Goal: Share content

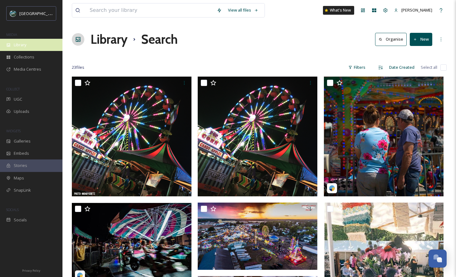
click at [28, 45] on div "Library" at bounding box center [31, 45] width 63 height 12
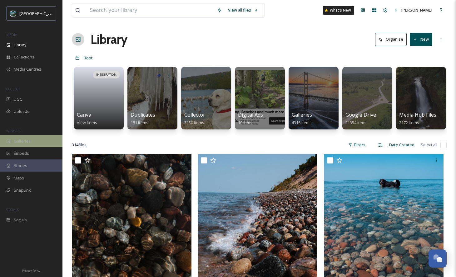
click at [34, 139] on div "Galleries" at bounding box center [31, 141] width 63 height 12
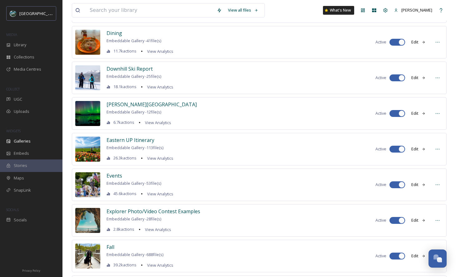
scroll to position [929, 0]
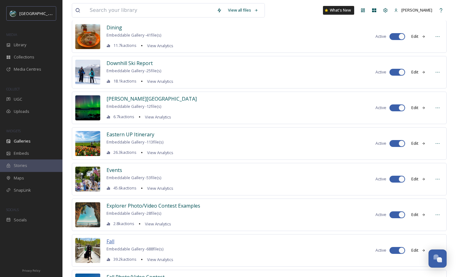
click at [112, 241] on span "Fall" at bounding box center [111, 241] width 8 height 7
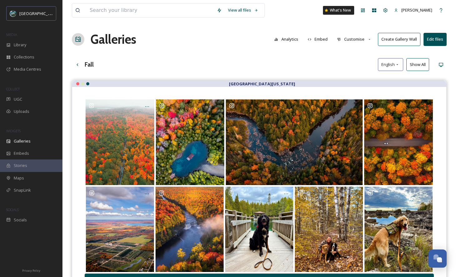
click at [324, 40] on button "Embed" at bounding box center [318, 39] width 27 height 12
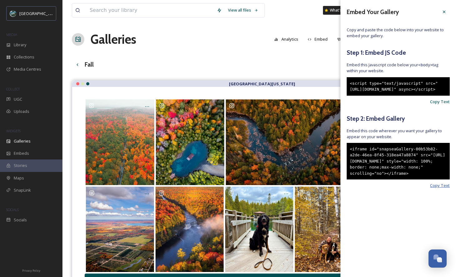
click at [445, 188] on span "Copy Text" at bounding box center [440, 186] width 20 height 6
drag, startPoint x: 443, startPoint y: 12, endPoint x: 431, endPoint y: 15, distance: 12.1
click at [443, 12] on icon at bounding box center [444, 11] width 5 height 5
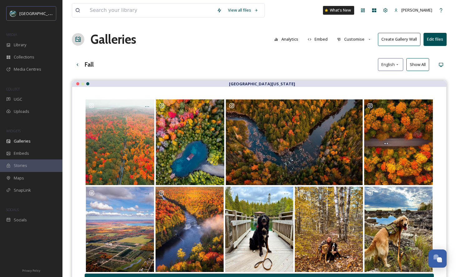
click at [424, 65] on button "Show All" at bounding box center [418, 64] width 23 height 13
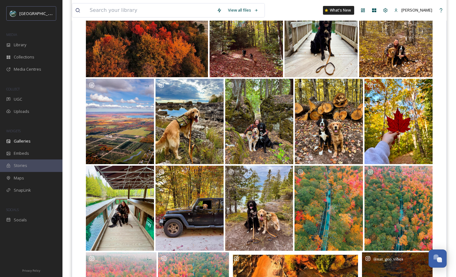
scroll to position [371, 0]
